Goal: Check status: Check status

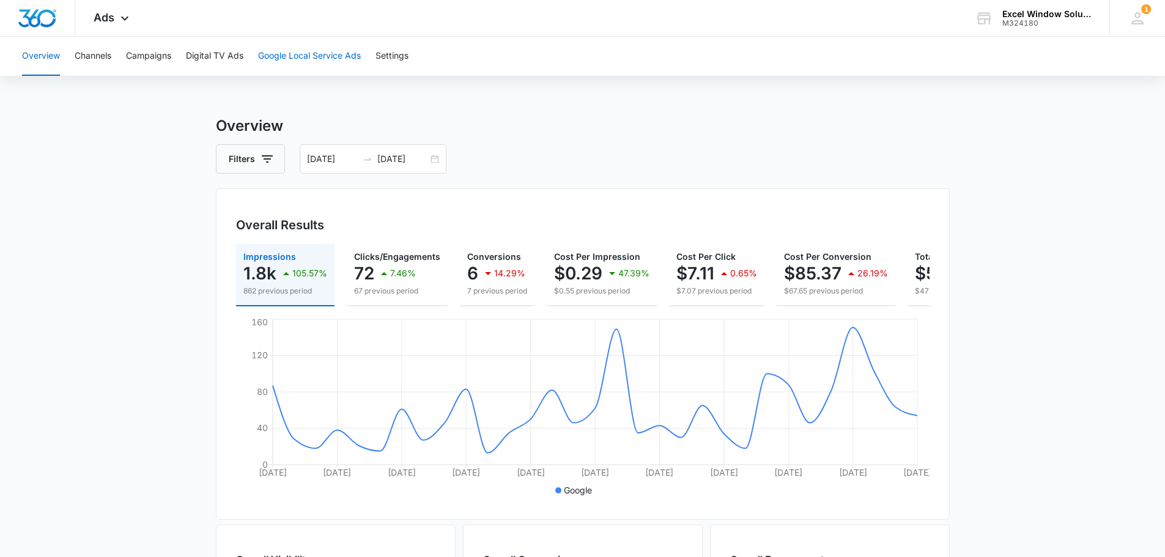
click at [318, 62] on button "Google Local Service Ads" at bounding box center [309, 56] width 103 height 39
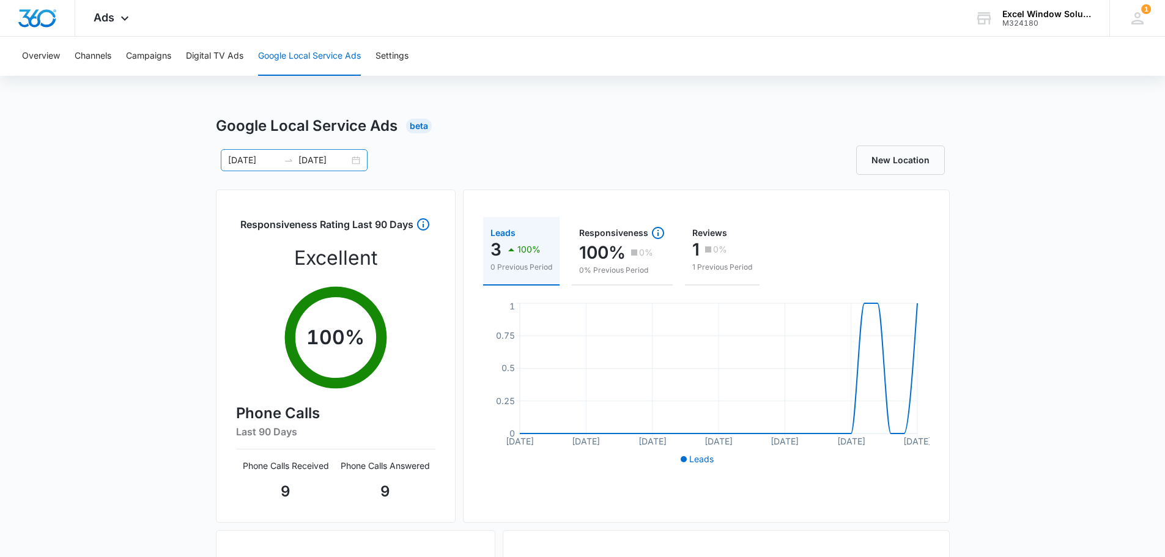
click at [356, 164] on div "[DATE] [DATE]" at bounding box center [294, 160] width 147 height 22
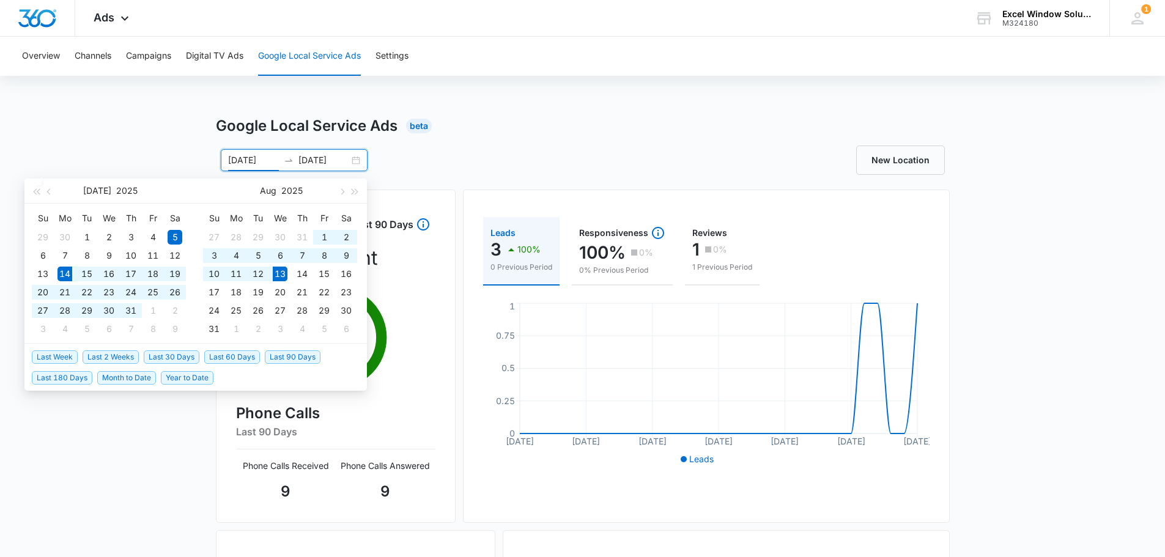
click at [176, 355] on span "Last 30 Days" at bounding box center [172, 357] width 56 height 13
type input "[DATE]"
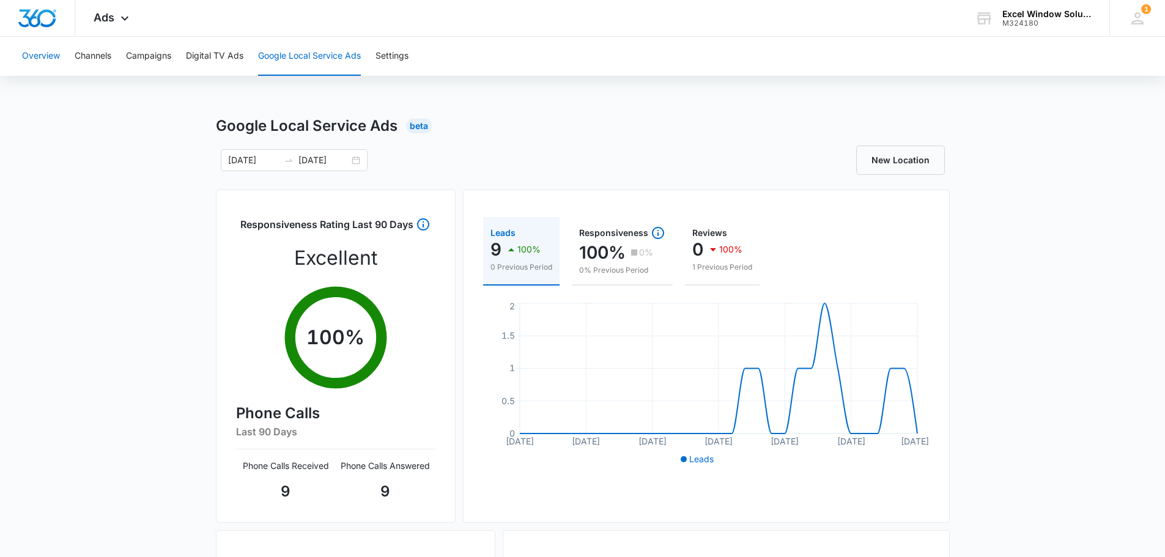
click at [46, 53] on button "Overview" at bounding box center [41, 56] width 38 height 39
